Goal: Task Accomplishment & Management: Manage account settings

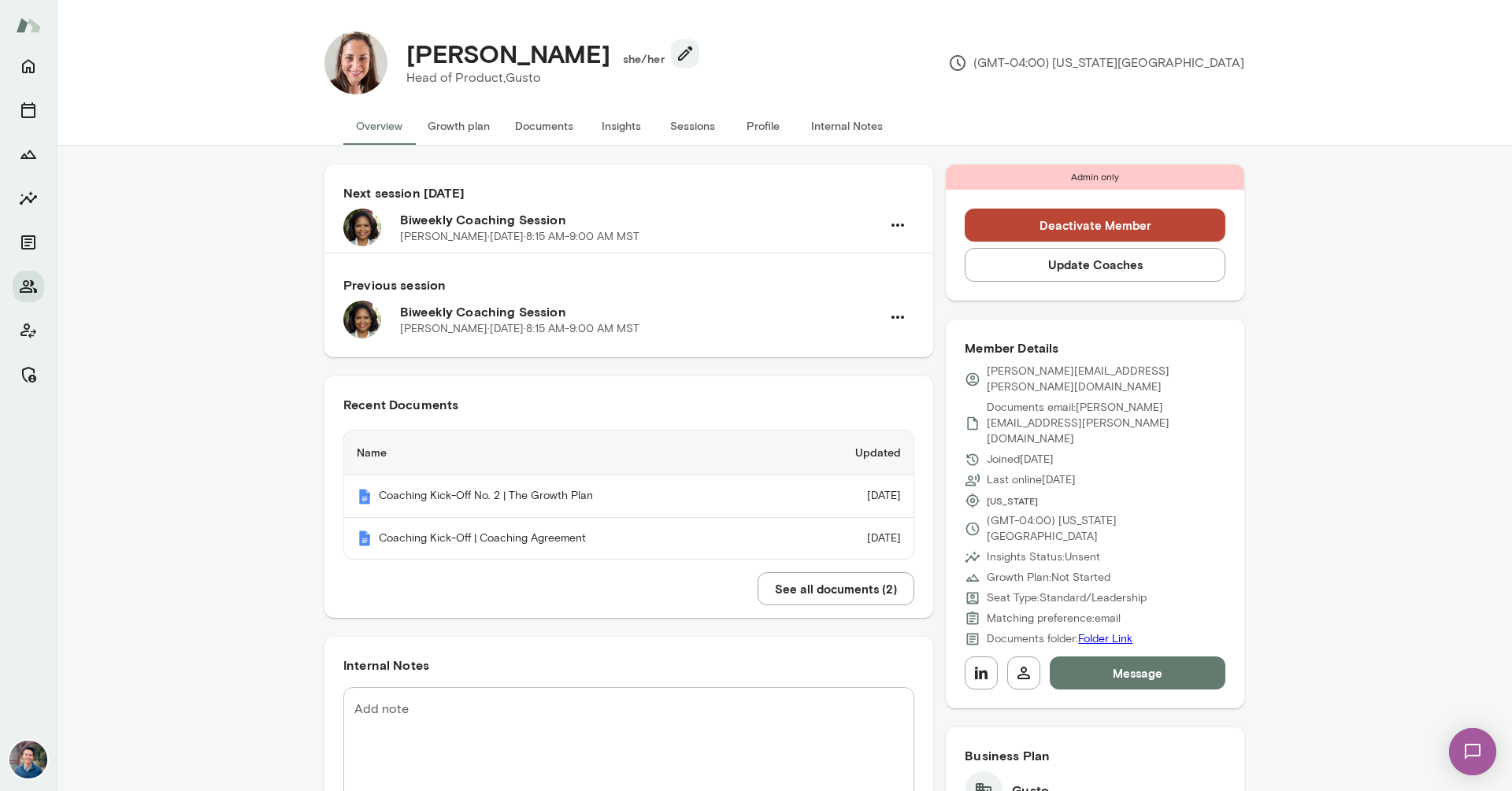
click at [692, 130] on button "Sessions" at bounding box center [691, 126] width 71 height 38
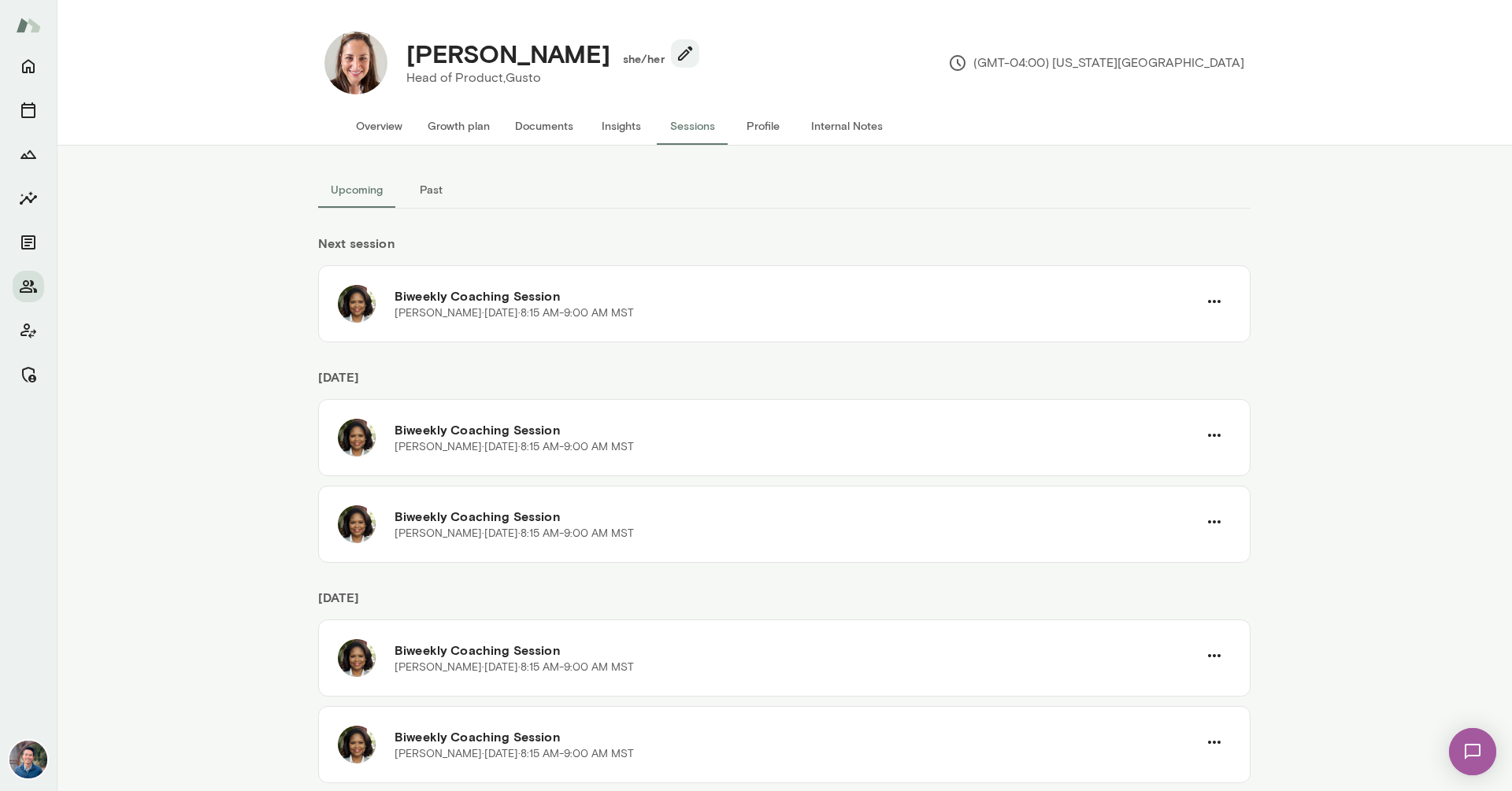
click at [430, 188] on button "Past" at bounding box center [430, 189] width 71 height 38
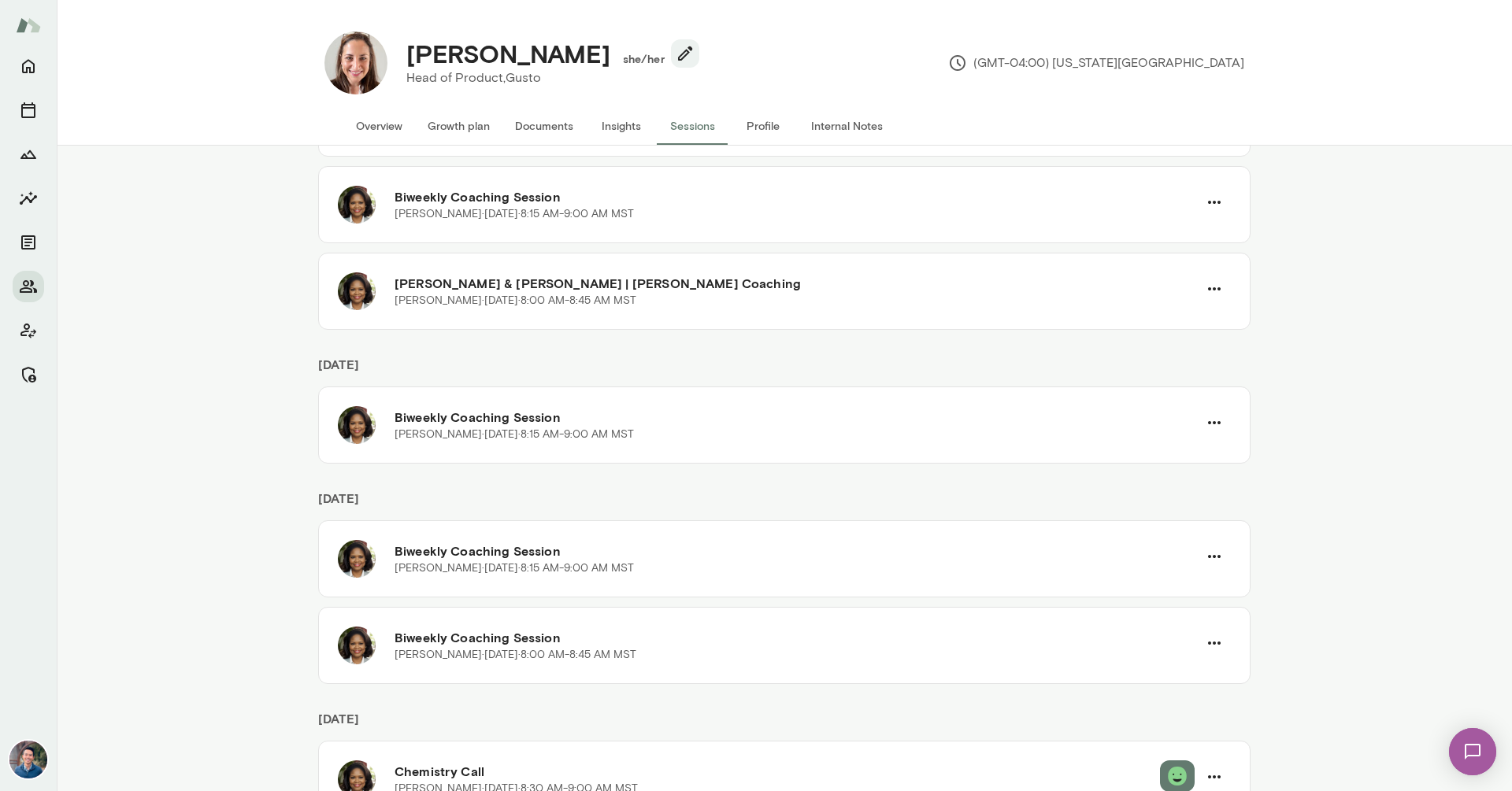
scroll to position [471, 0]
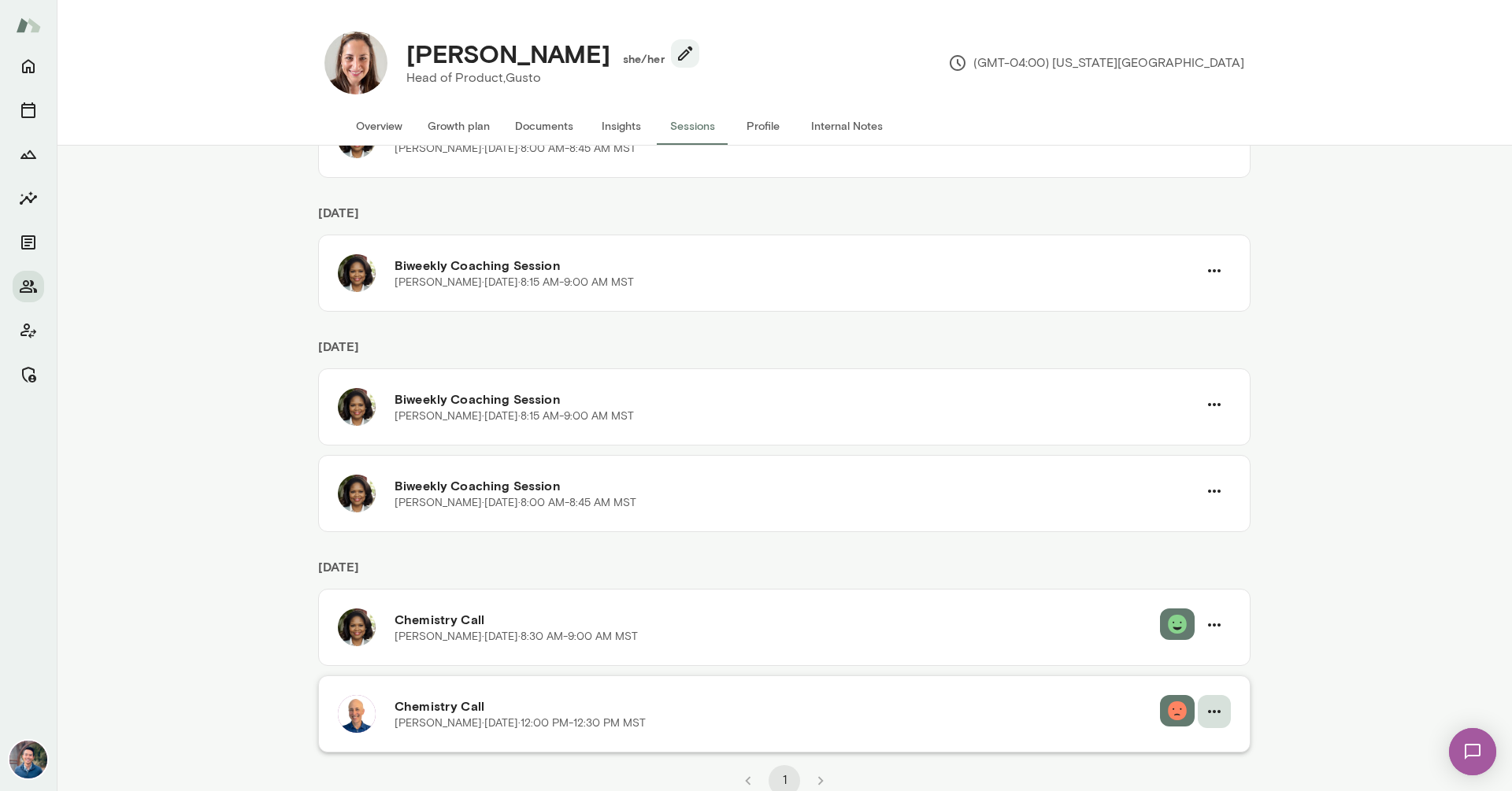
click at [1204, 711] on icon "button" at bounding box center [1213, 711] width 19 height 19
click at [959, 695] on div at bounding box center [756, 395] width 1512 height 791
click at [804, 696] on h6 "Chemistry Call" at bounding box center [777, 705] width 765 height 19
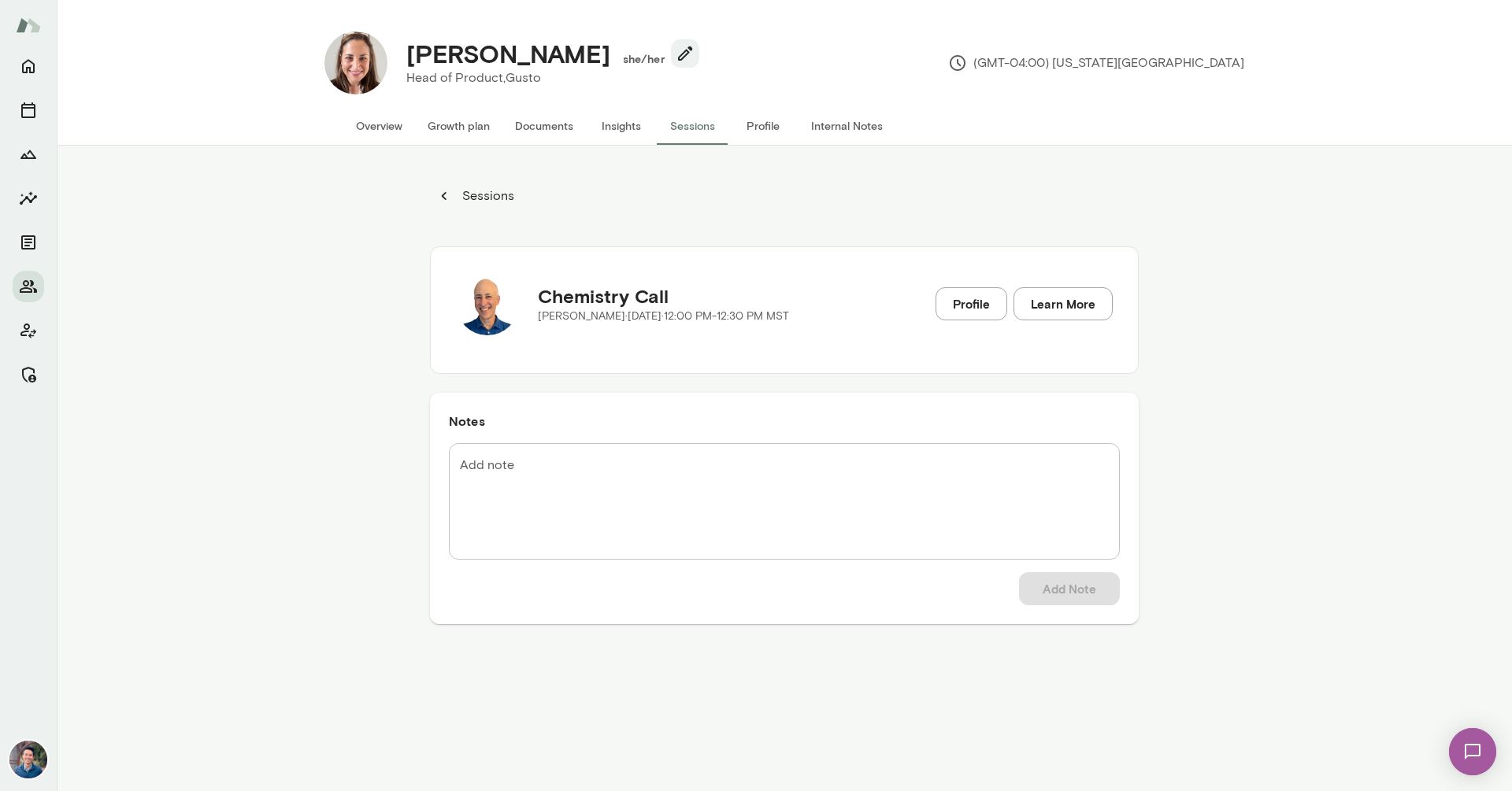
scroll to position [145, 0]
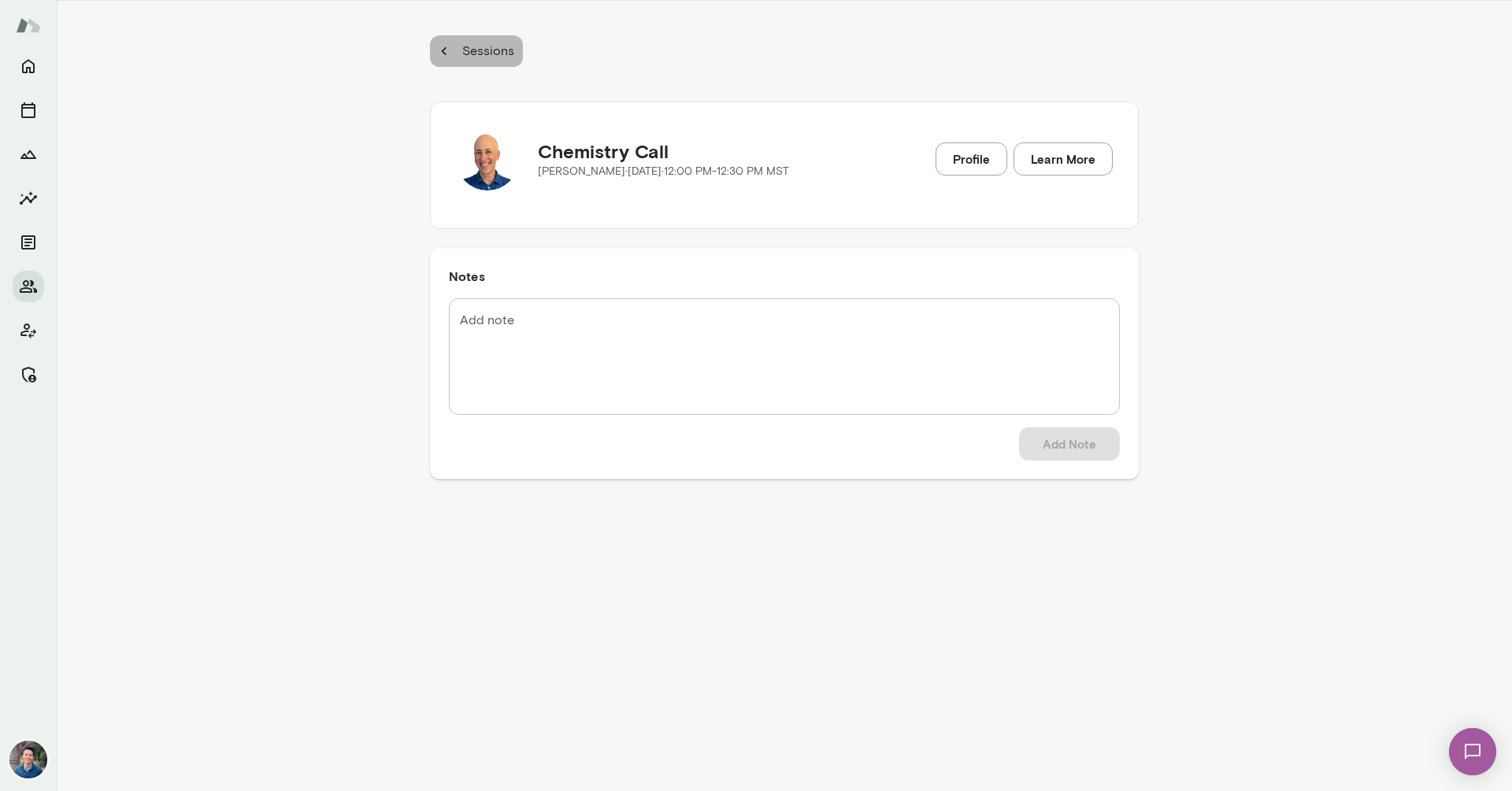
click at [478, 44] on p "Sessions" at bounding box center [486, 51] width 55 height 19
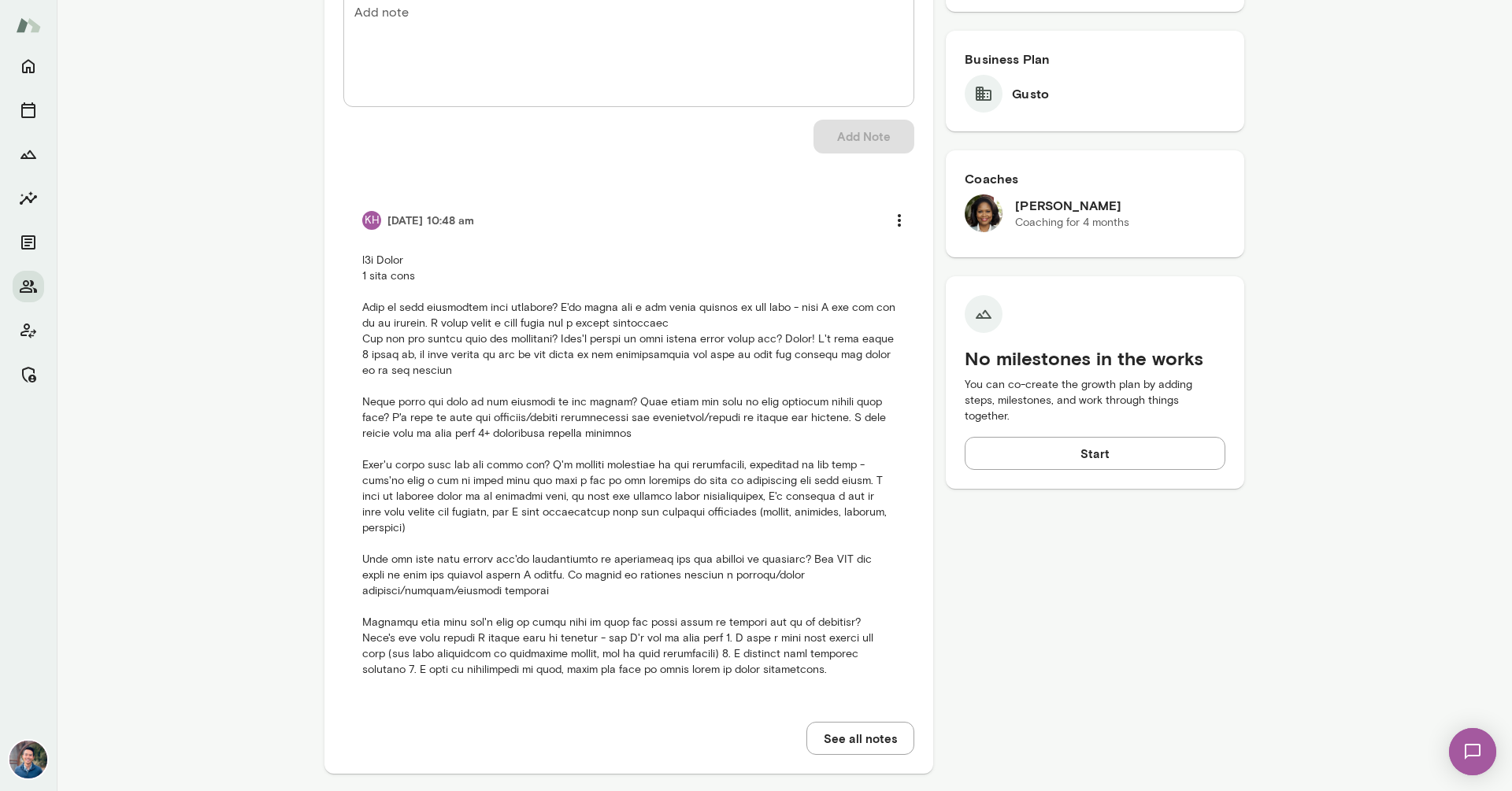
scroll to position [699, 0]
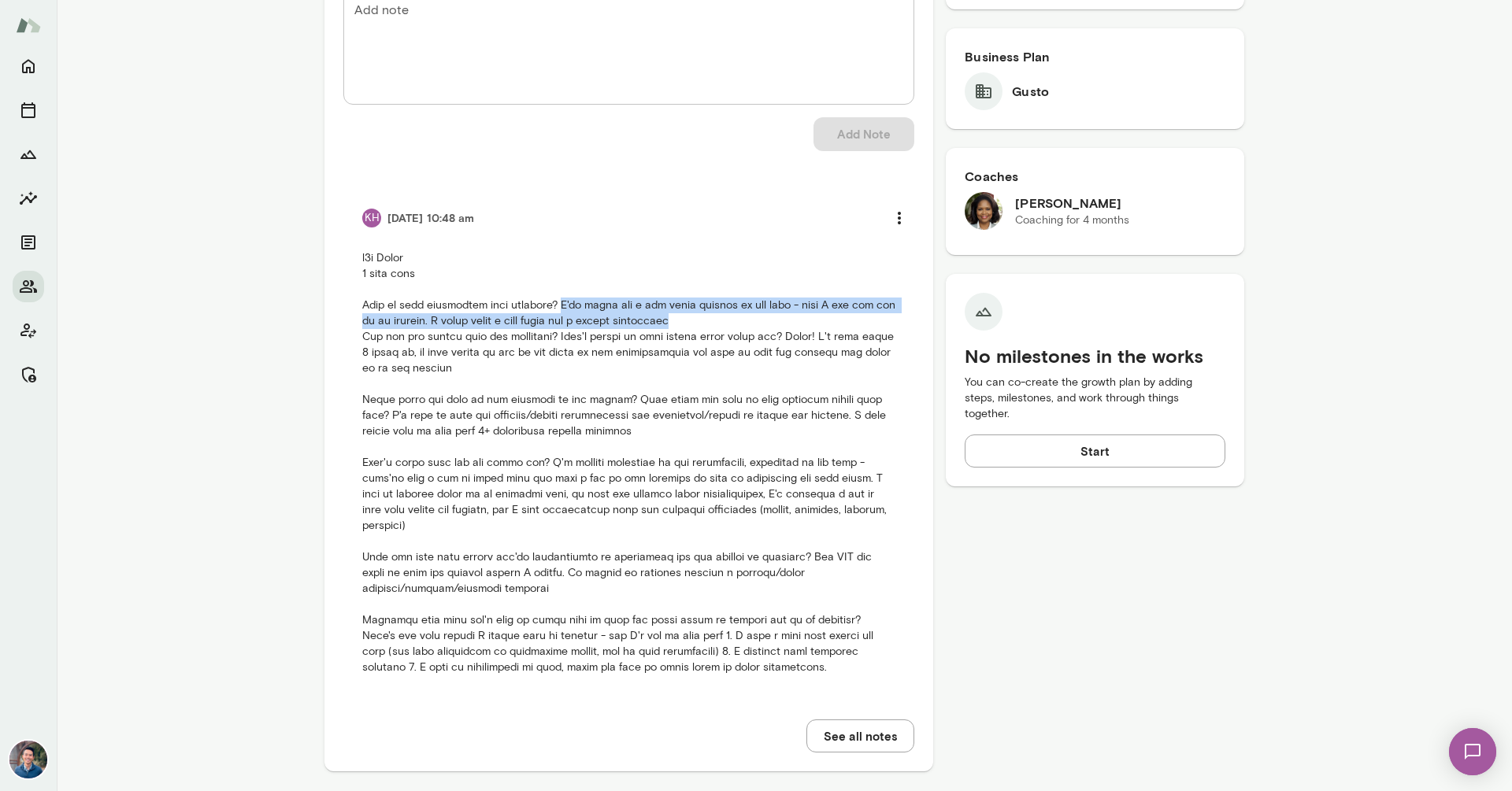
drag, startPoint x: 730, startPoint y: 316, endPoint x: 562, endPoint y: 307, distance: 168.2
click at [562, 307] on p at bounding box center [629, 463] width 533 height 425
copy p "I've tried out a few trial coaches in the past - when I was the ceo of my start…"
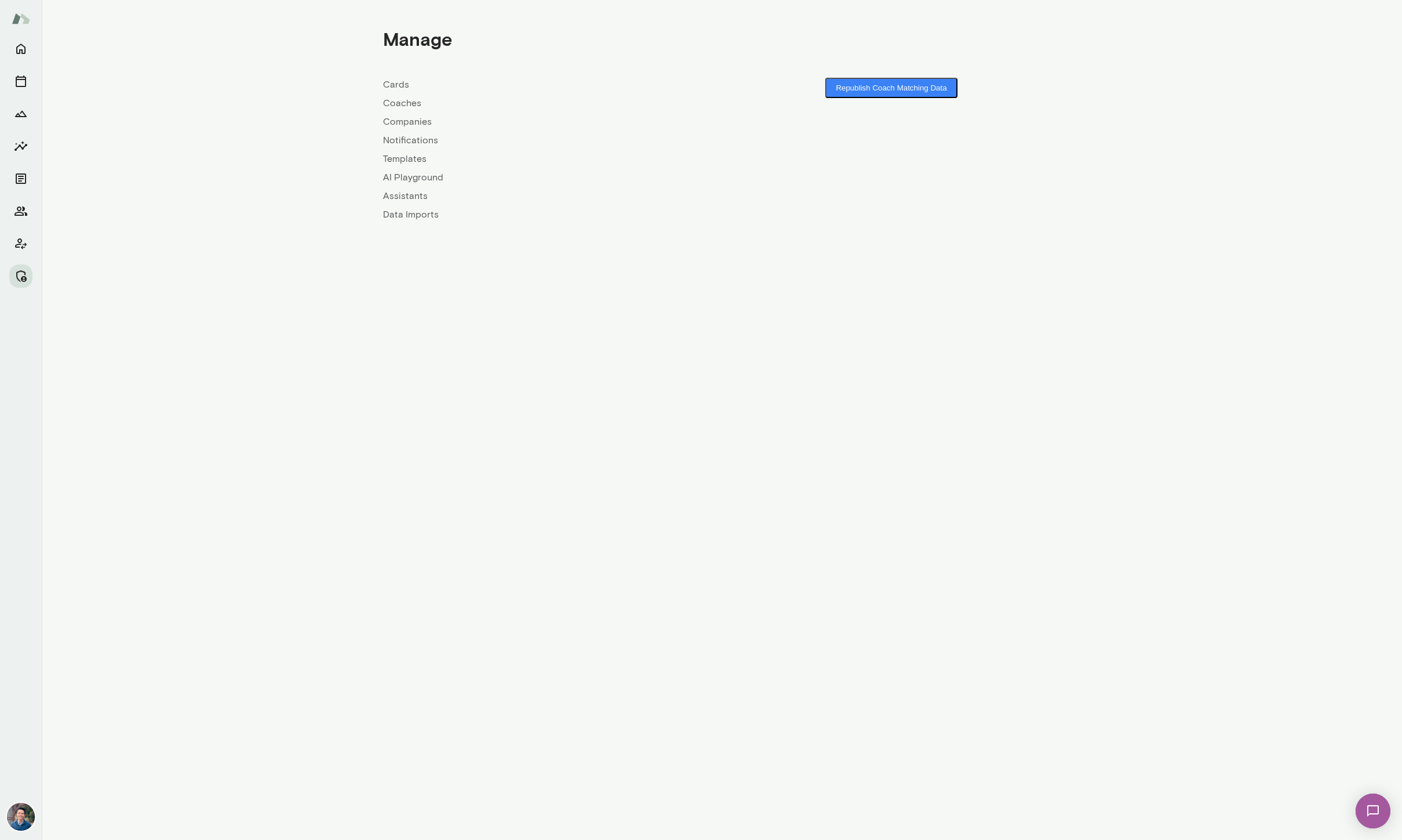
click at [405, 120] on link "Companies" at bounding box center [552, 121] width 339 height 14
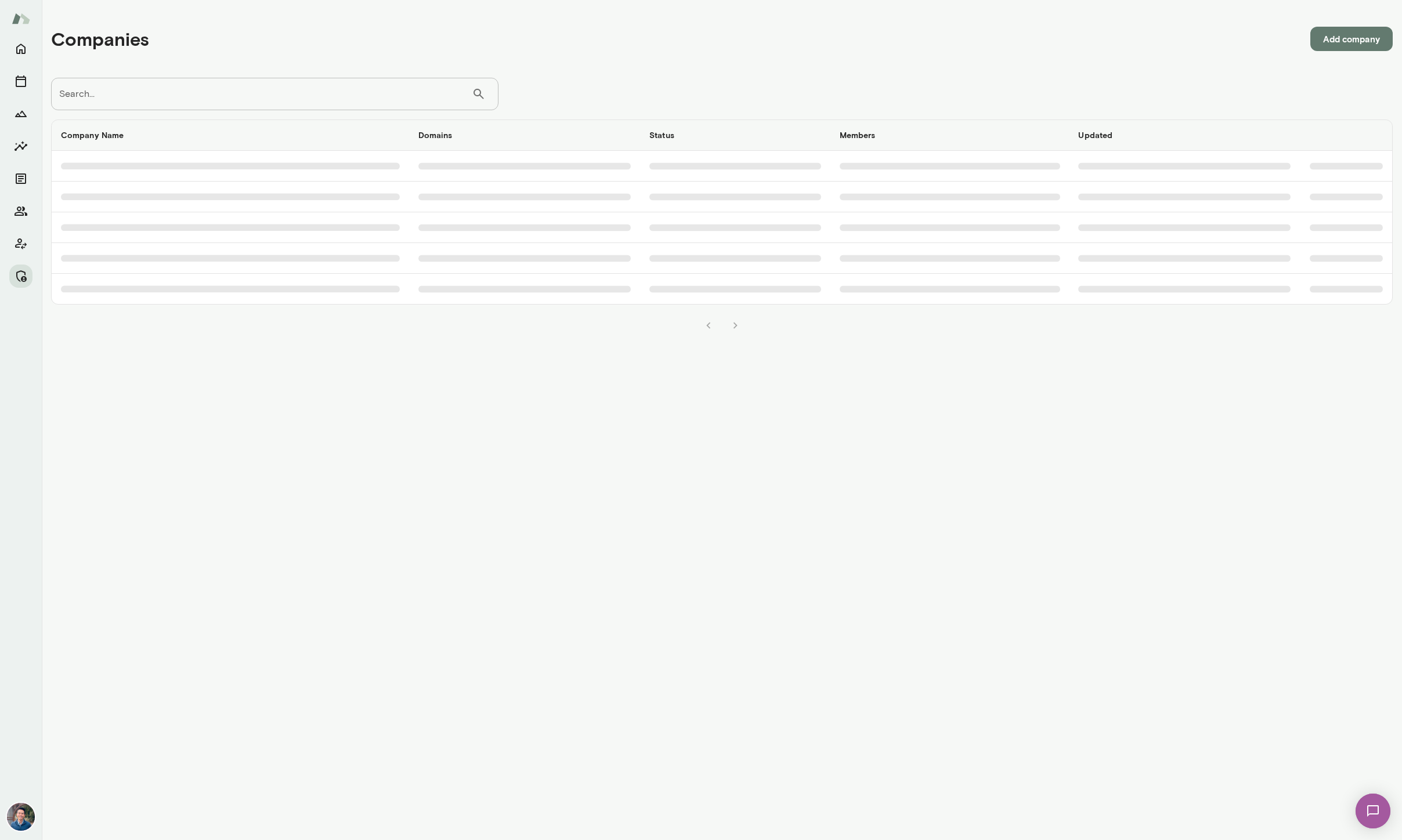
click at [268, 90] on input "Search..." at bounding box center [261, 94] width 421 height 32
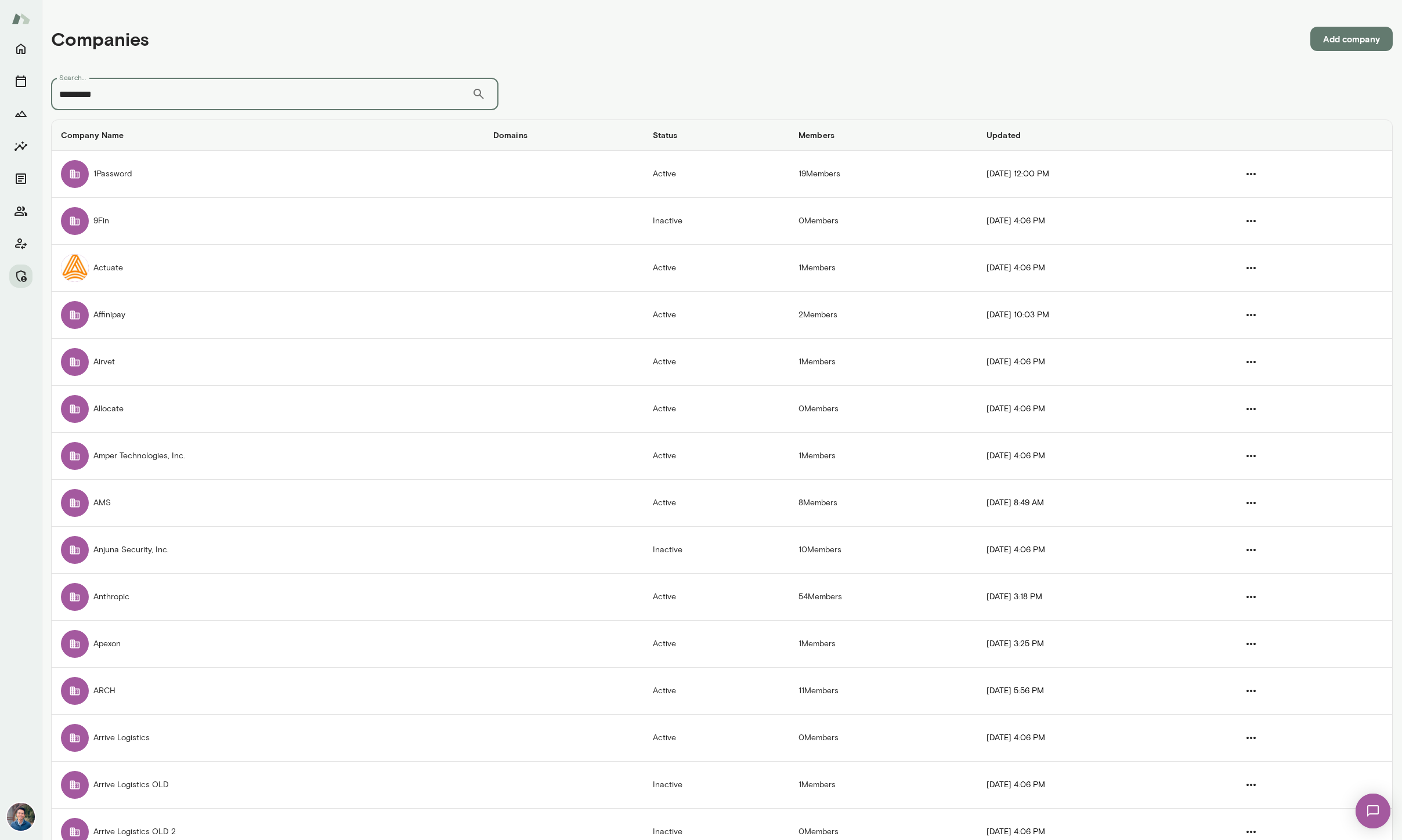
type input "*********"
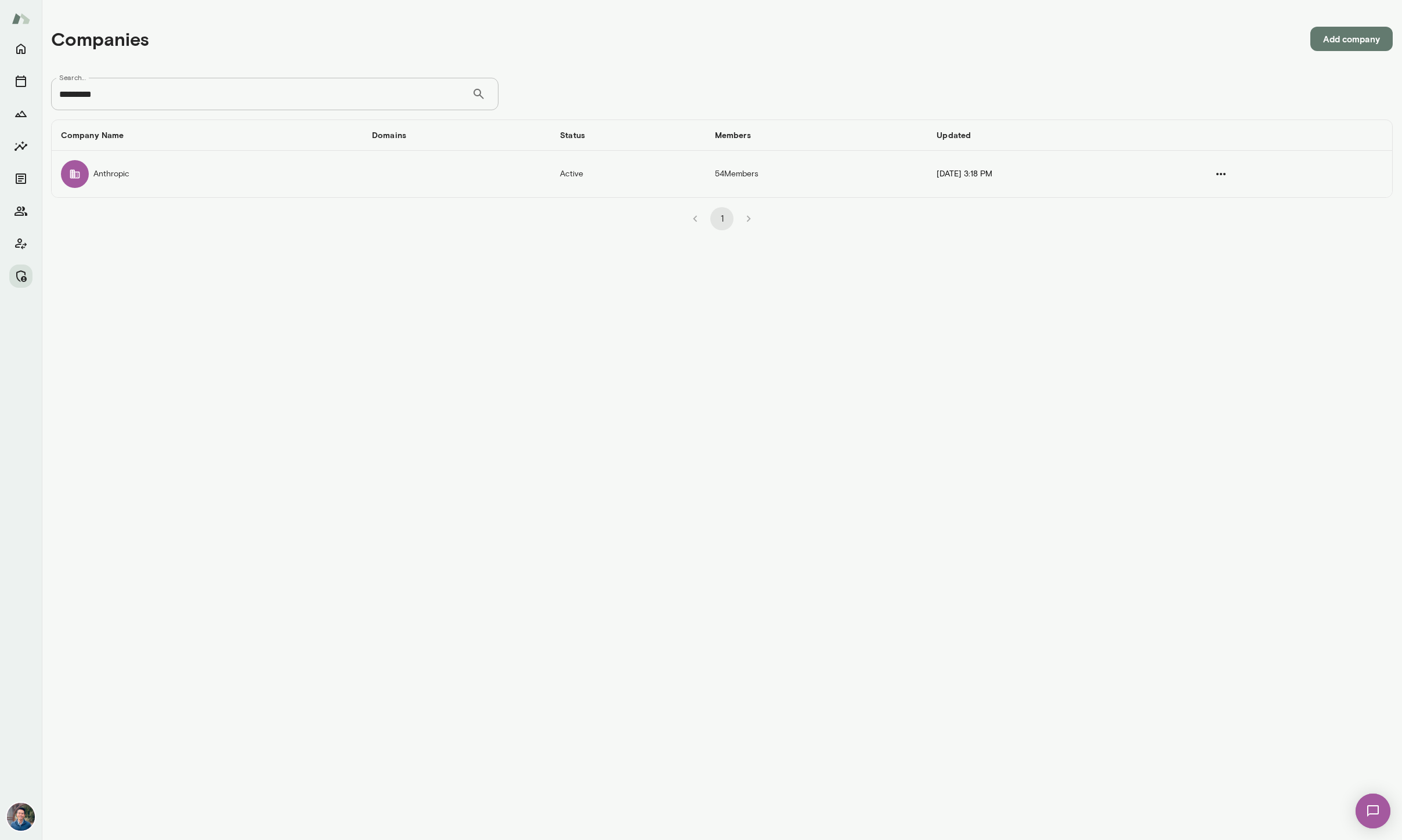
click at [248, 176] on td "Anthropic" at bounding box center [207, 174] width 311 height 46
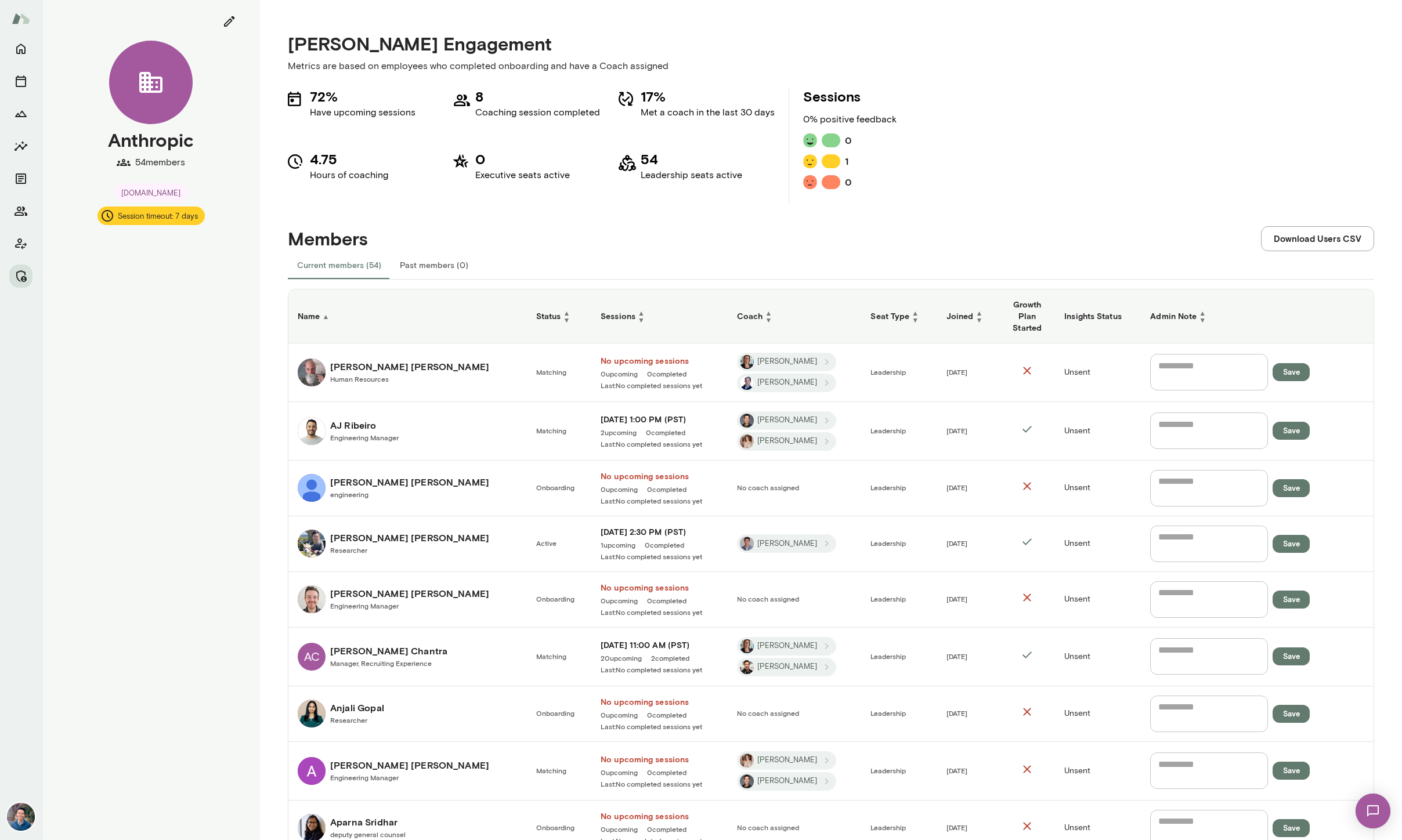
click at [537, 317] on h6 "Status ▲ ▼" at bounding box center [560, 316] width 46 height 14
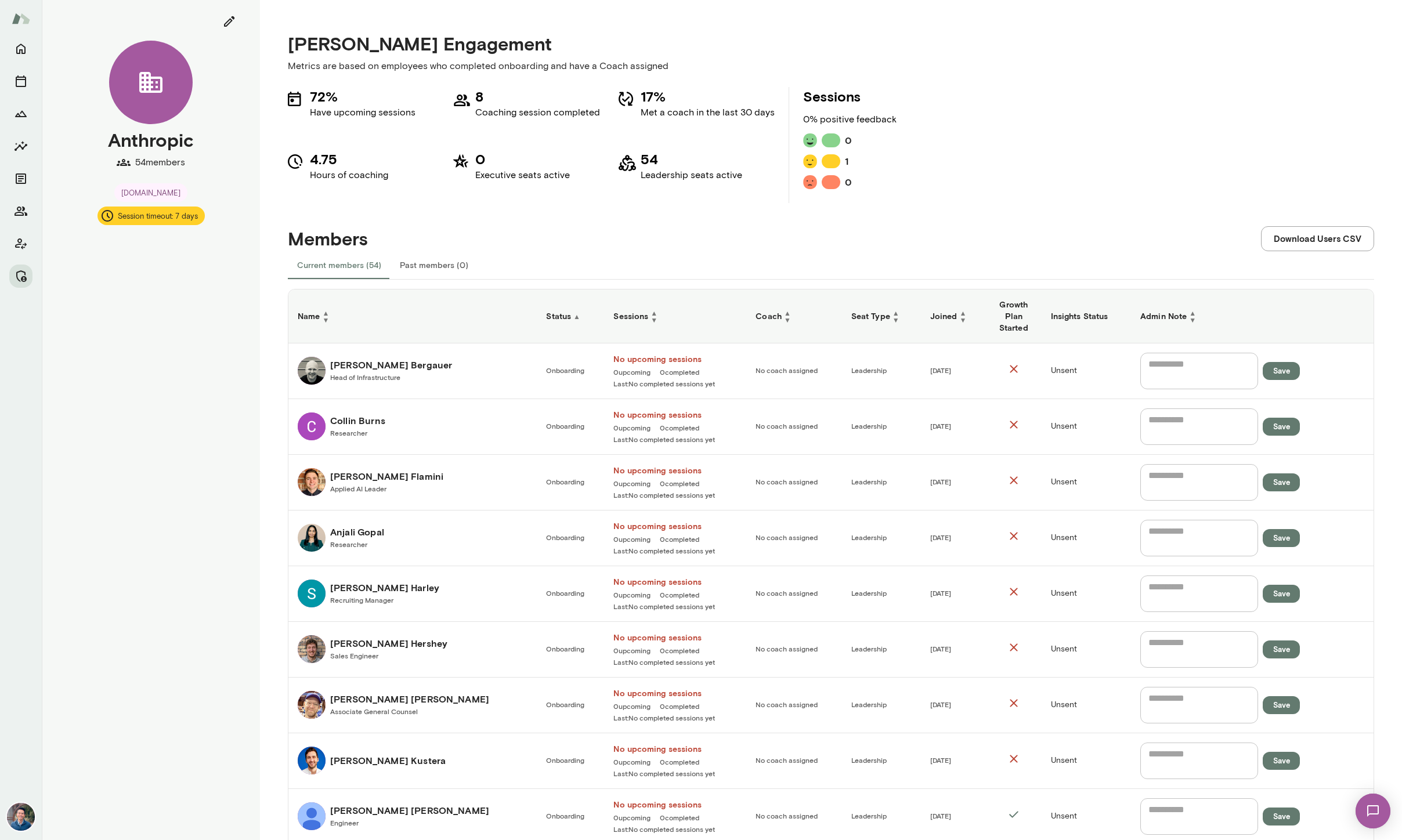
click at [546, 315] on h6 "Status ▲" at bounding box center [571, 316] width 49 height 12
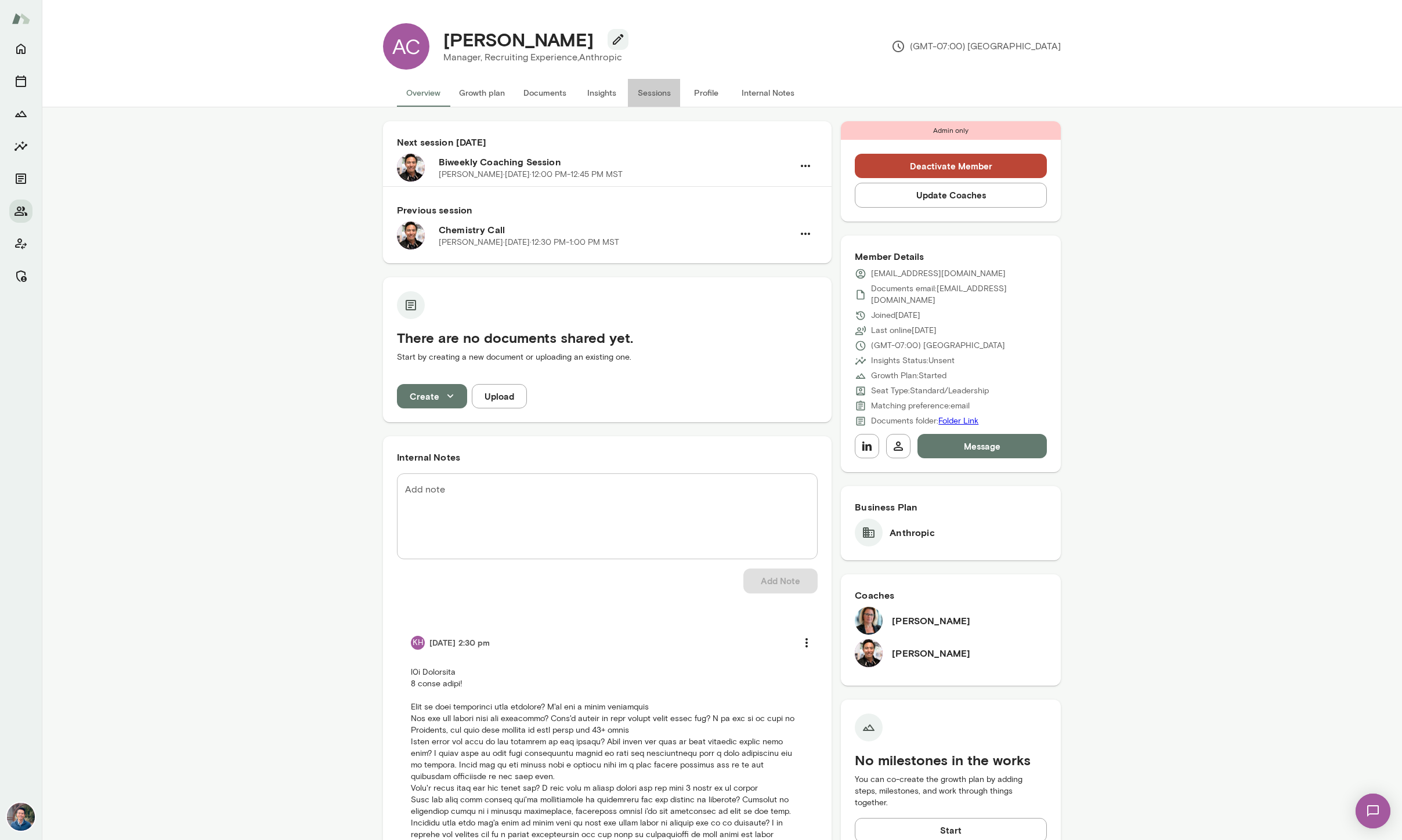
click at [650, 89] on button "Sessions" at bounding box center [654, 93] width 52 height 28
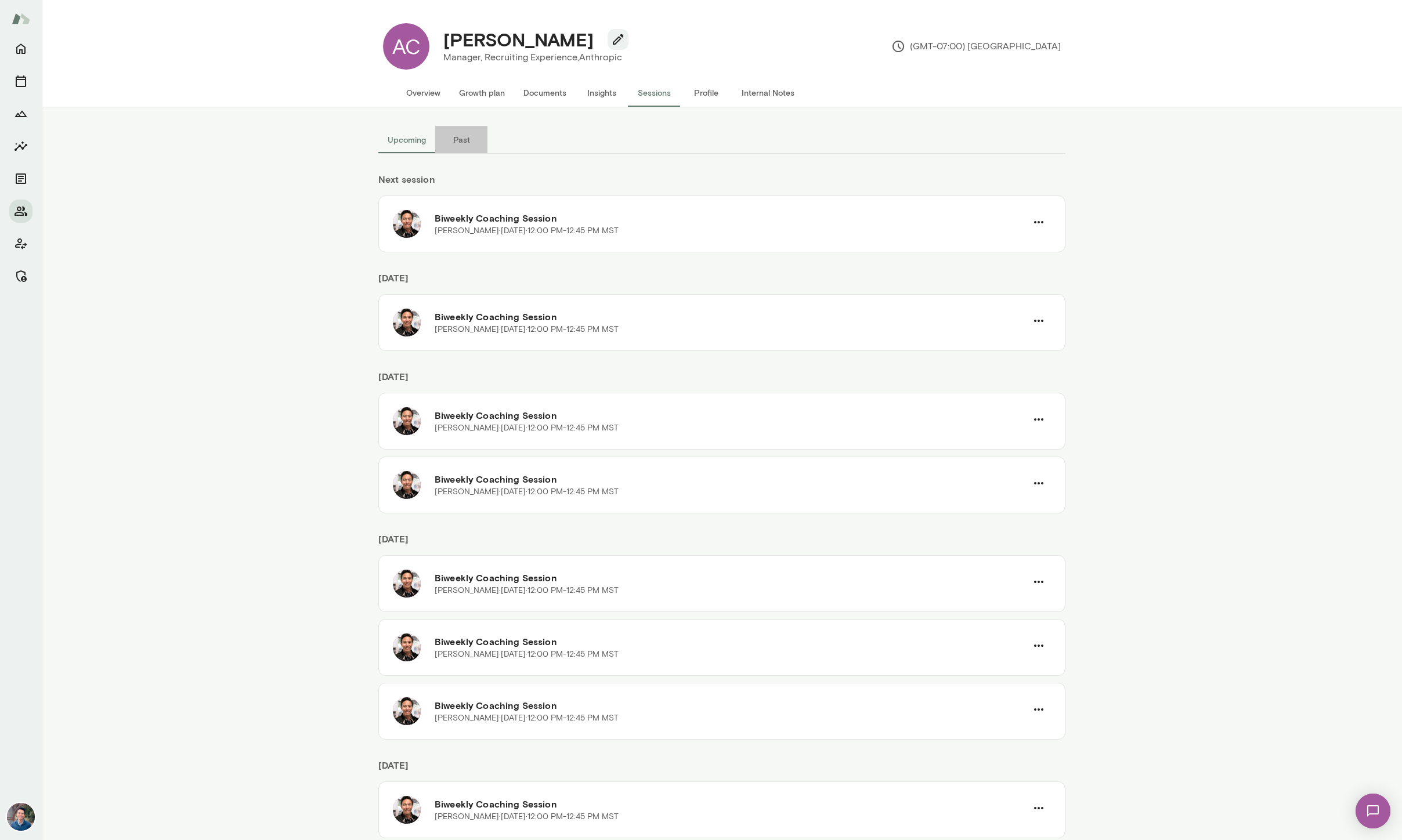
click at [456, 146] on button "Past" at bounding box center [461, 140] width 52 height 28
